Goal: Find specific fact

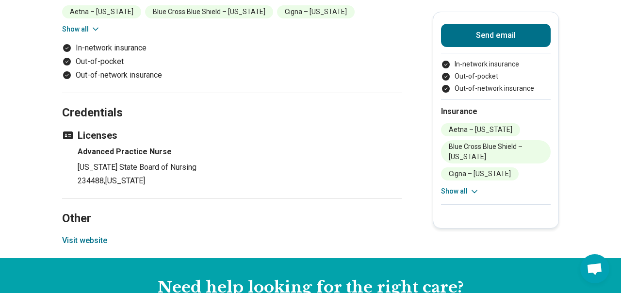
scroll to position [832, 0]
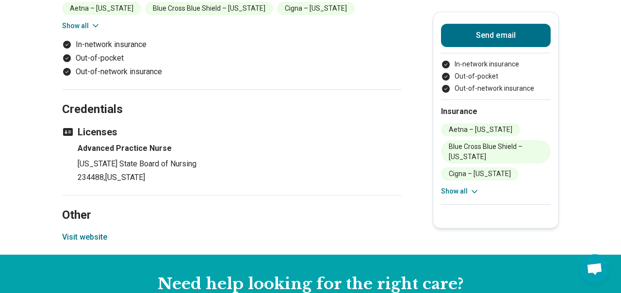
click at [98, 130] on h3 "Licenses" at bounding box center [232, 132] width 340 height 14
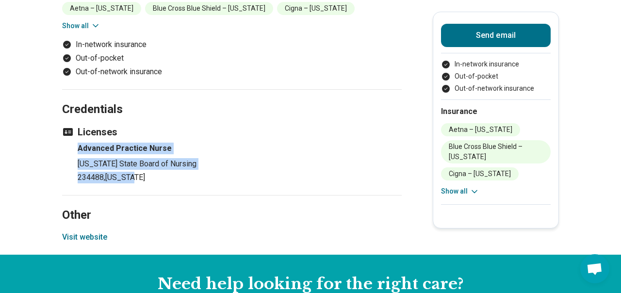
drag, startPoint x: 78, startPoint y: 148, endPoint x: 174, endPoint y: 171, distance: 98.4
click at [174, 171] on li "Advanced Practice Nurse [US_STATE] State Board of Nursing 234488 , [US_STATE]" at bounding box center [240, 163] width 324 height 41
copy li "Advanced Practice Nurse Arizona State Board of Nursing"
click at [174, 171] on li "Advanced Practice Nurse Arizona State Board of Nursing 234488 , Arizona" at bounding box center [240, 163] width 324 height 41
drag, startPoint x: 79, startPoint y: 148, endPoint x: 164, endPoint y: 180, distance: 91.4
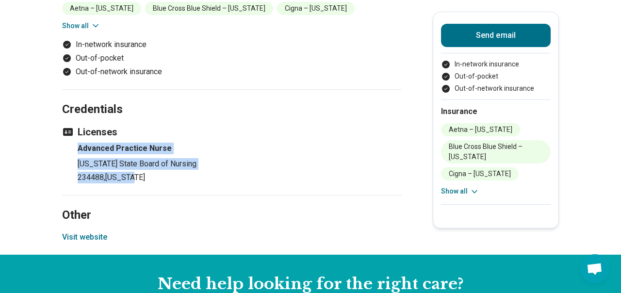
click at [164, 180] on li "Advanced Practice Nurse Arizona State Board of Nursing 234488 , Arizona" at bounding box center [240, 163] width 324 height 41
copy li "Advanced Practice Nurse Arizona State Board of Nursing 234488 , Arizona"
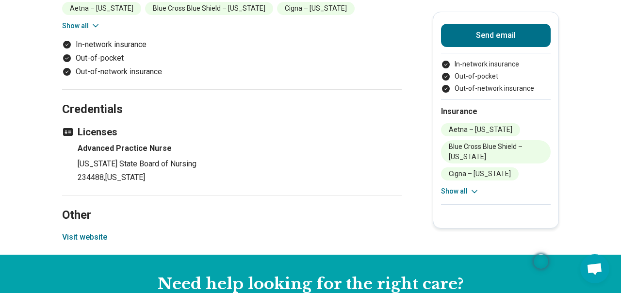
click at [67, 130] on icon at bounding box center [68, 132] width 10 height 8
click at [281, 155] on li "Advanced Practice Nurse Arizona State Board of Nursing 234488 , Arizona" at bounding box center [240, 163] width 324 height 41
click at [92, 182] on p "234488 , Arizona" at bounding box center [240, 178] width 324 height 12
drag, startPoint x: 78, startPoint y: 178, endPoint x: 103, endPoint y: 181, distance: 25.4
click at [103, 181] on p "234488 , Arizona" at bounding box center [240, 178] width 324 height 12
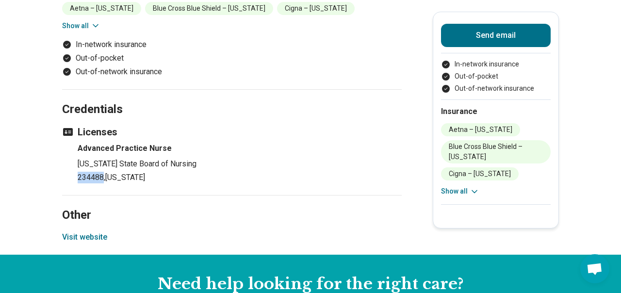
copy p "234488"
click at [344, 158] on p "[US_STATE] State Board of Nursing" at bounding box center [240, 164] width 324 height 12
click at [321, 155] on li "Advanced Practice Nurse Arizona State Board of Nursing 234488 , Arizona" at bounding box center [240, 163] width 324 height 41
